Goal: Information Seeking & Learning: Check status

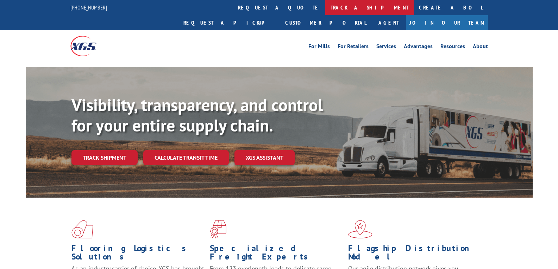
click at [325, 6] on link "track a shipment" at bounding box center [369, 7] width 88 height 15
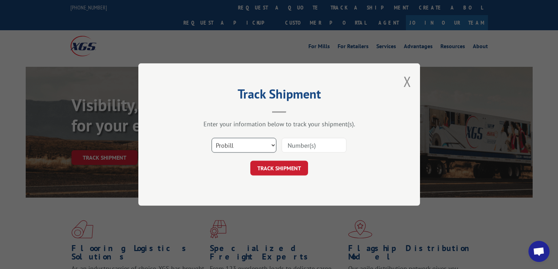
click at [240, 145] on select "Select category... Probill BOL PO" at bounding box center [243, 145] width 65 height 15
select select "bol"
click at [211, 138] on select "Select category... Probill BOL PO" at bounding box center [243, 145] width 65 height 15
paste input "5204585"
type input "5204585"
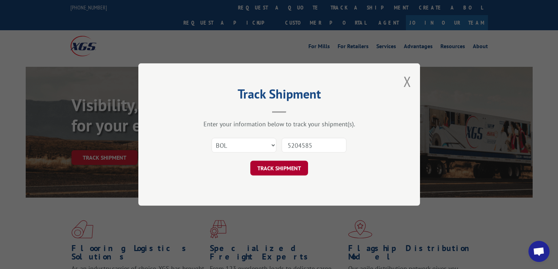
click at [285, 170] on button "TRACK SHIPMENT" at bounding box center [279, 168] width 58 height 15
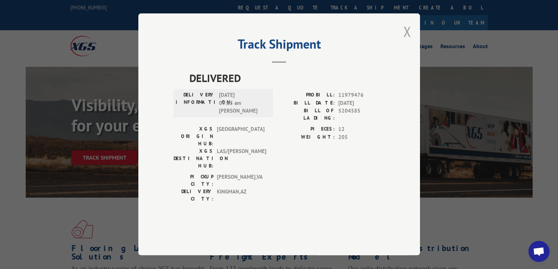
click at [403, 41] on button "Close modal" at bounding box center [407, 31] width 8 height 19
